Goal: Information Seeking & Learning: Learn about a topic

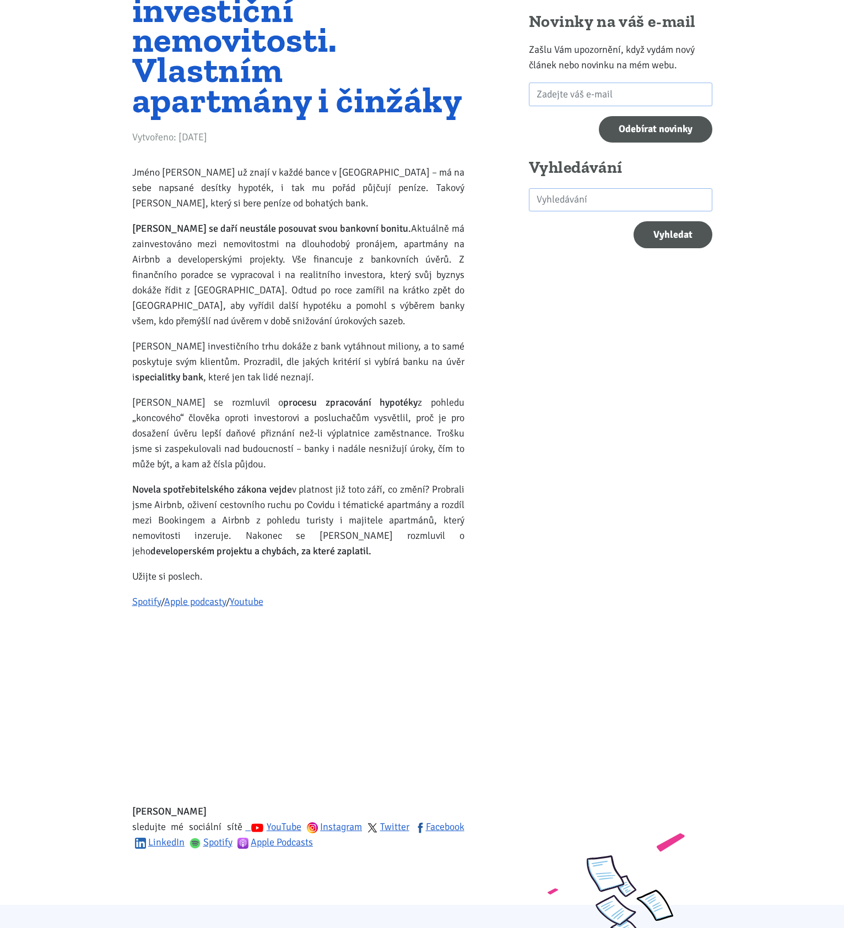
scroll to position [275, 0]
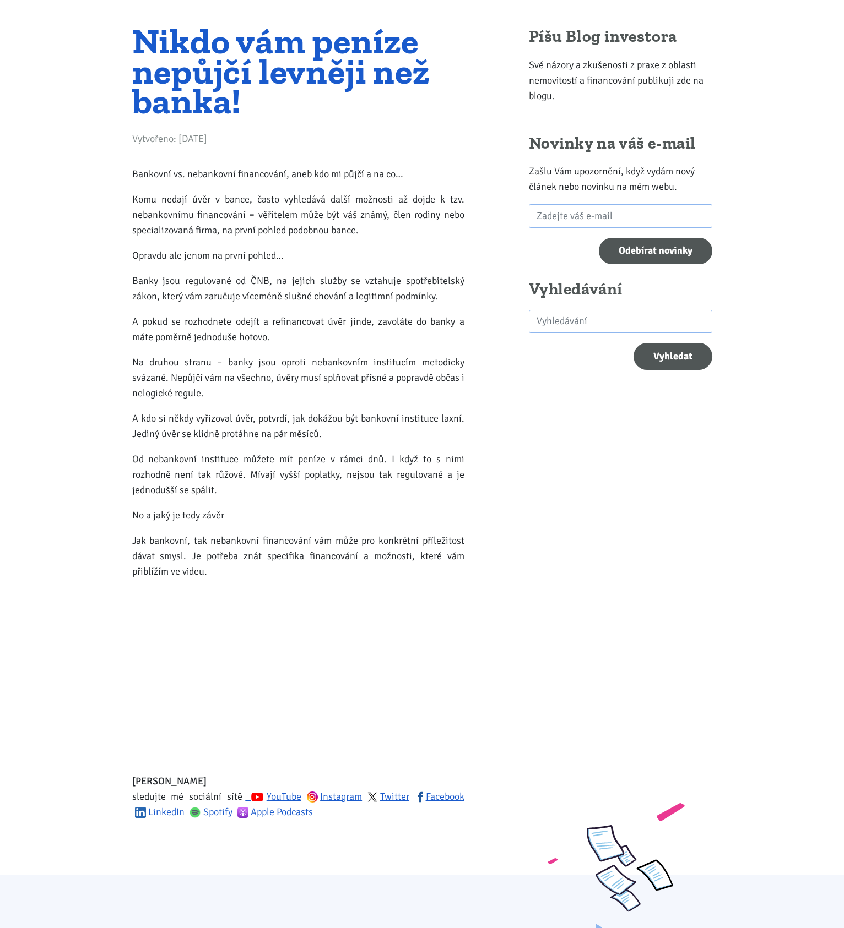
scroll to position [55, 0]
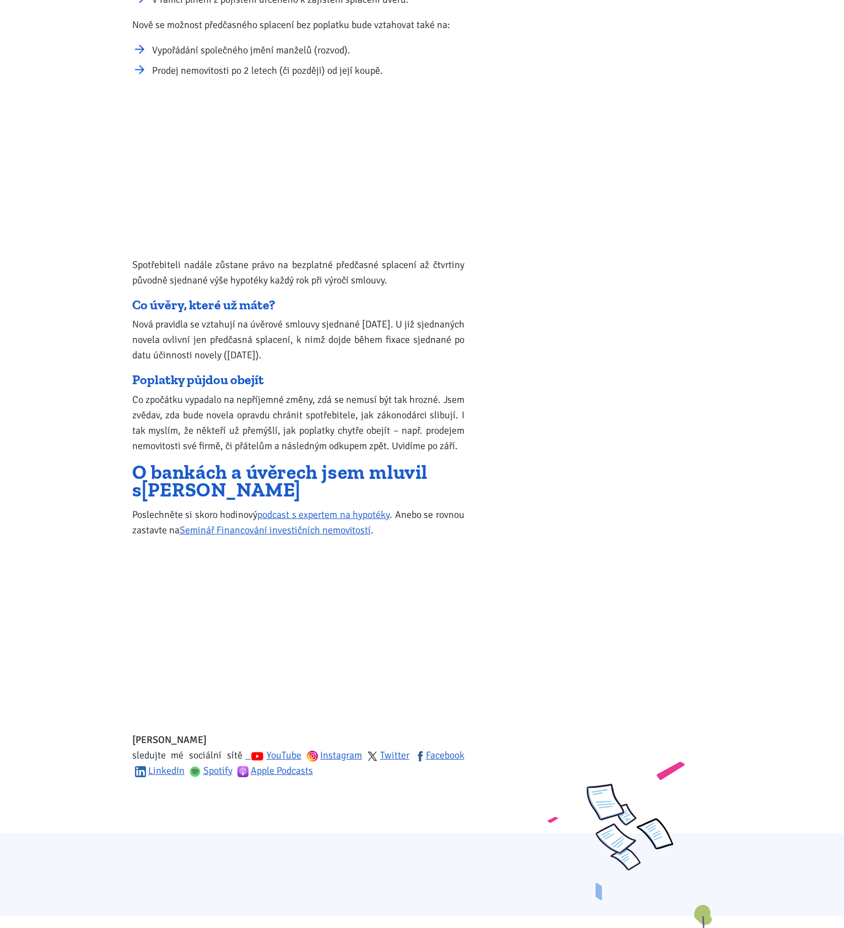
scroll to position [1487, 0]
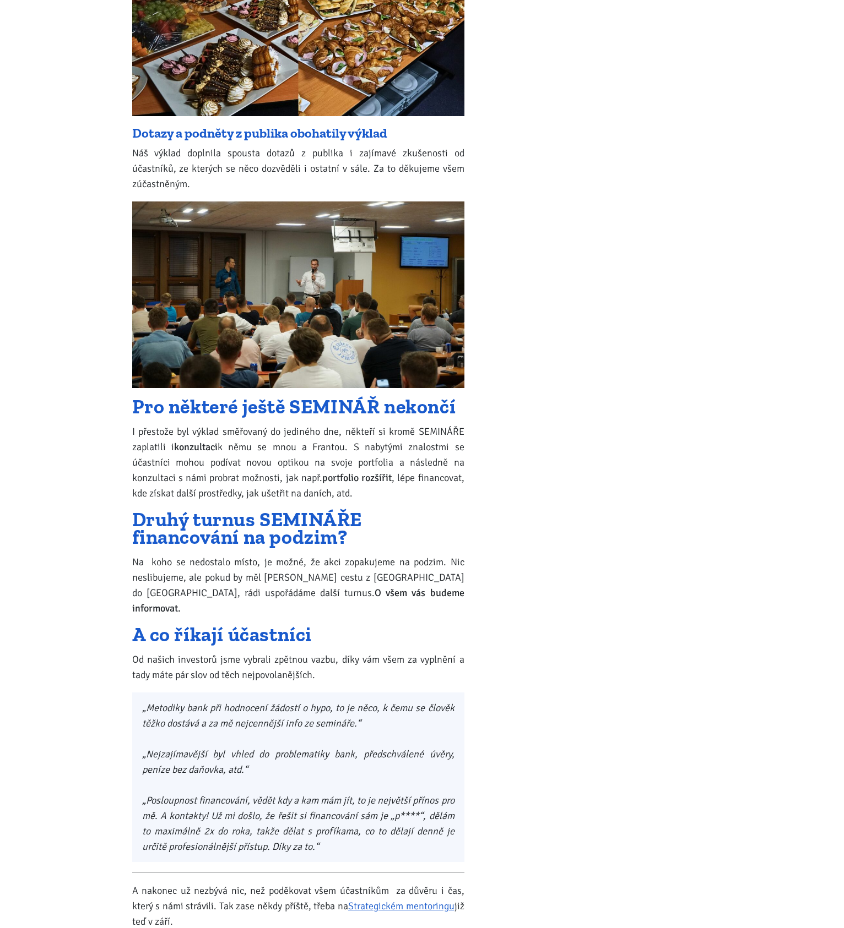
scroll to position [936, 0]
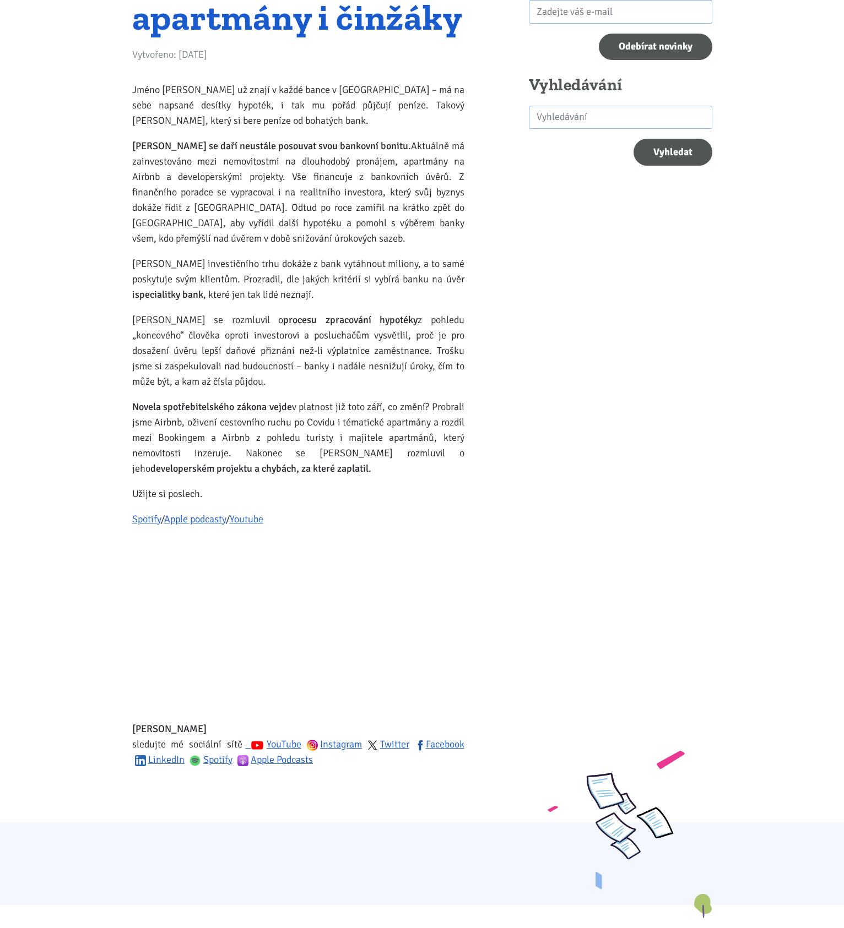
scroll to position [110, 0]
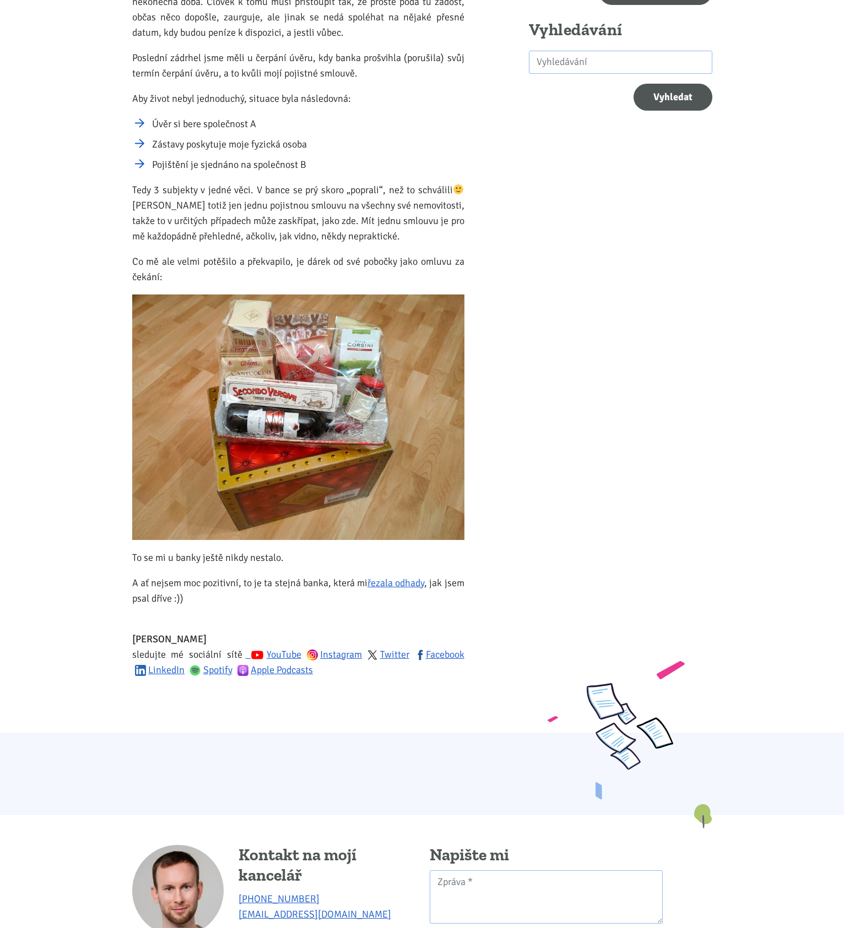
scroll to position [220, 0]
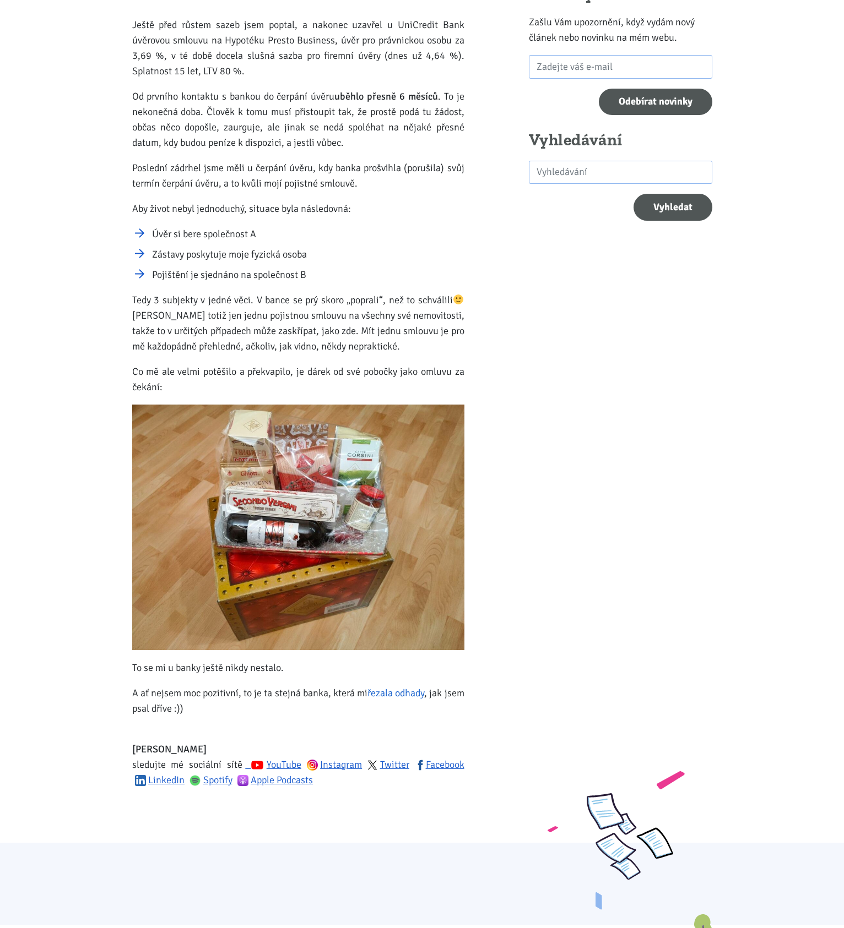
click at [416, 691] on link "řezala odhady" at bounding box center [395, 693] width 57 height 12
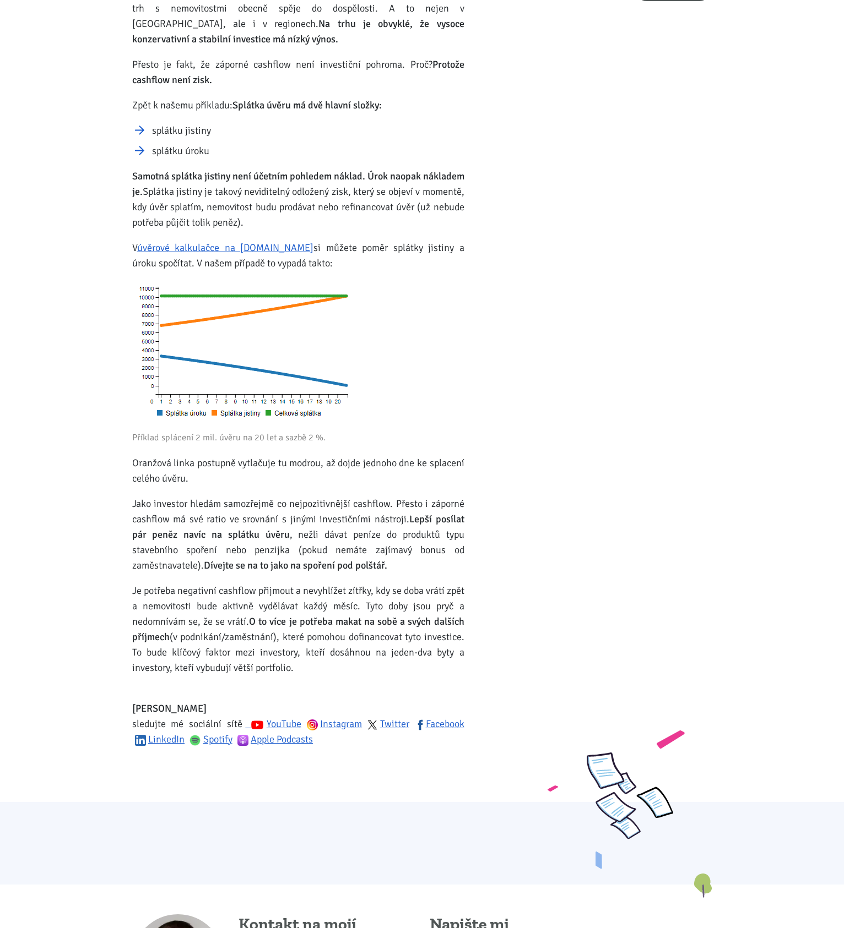
scroll to position [441, 0]
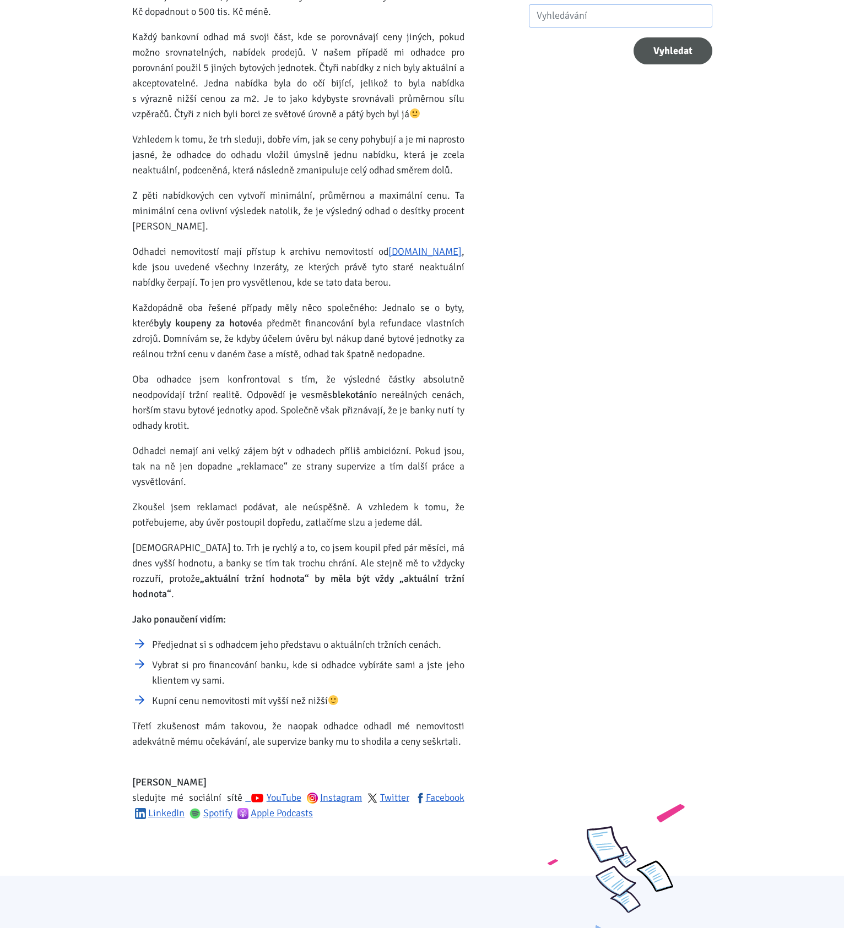
scroll to position [385, 0]
